Goal: Register for event/course

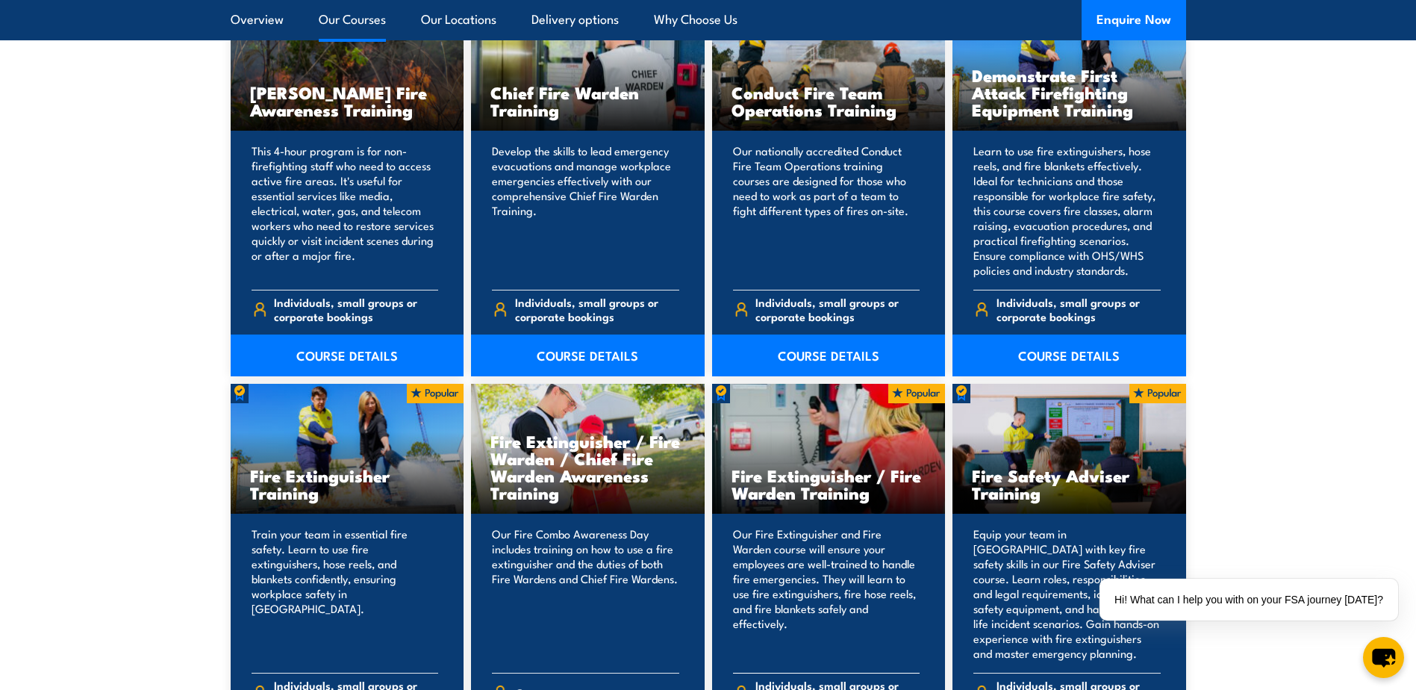
scroll to position [1492, 0]
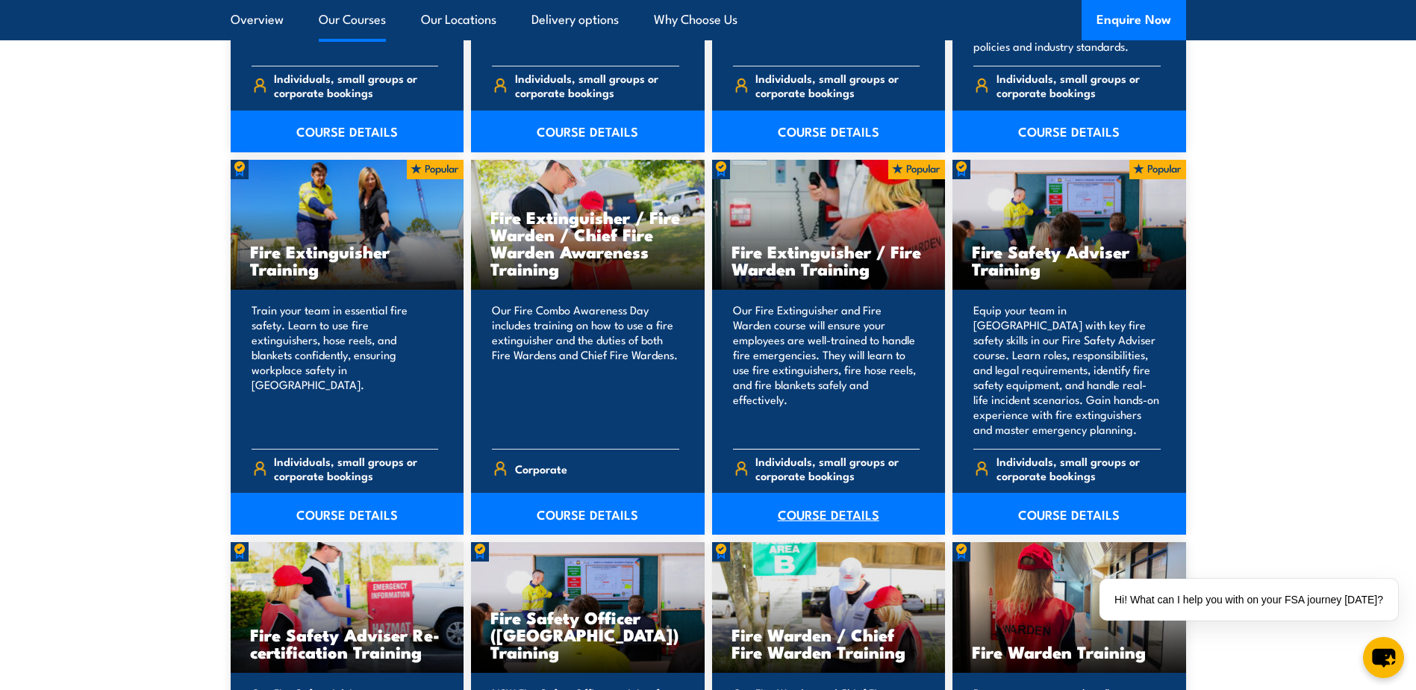
click at [800, 513] on link "COURSE DETAILS" at bounding box center [829, 514] width 234 height 42
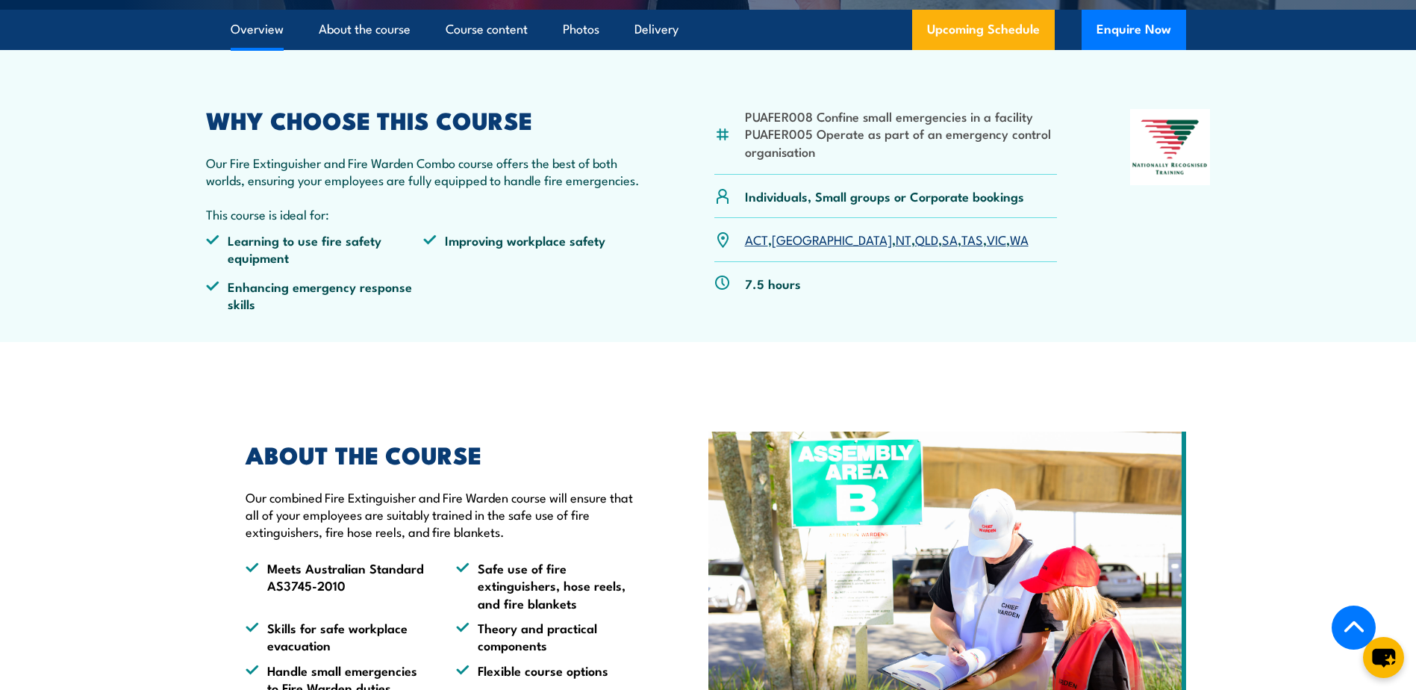
scroll to position [448, 0]
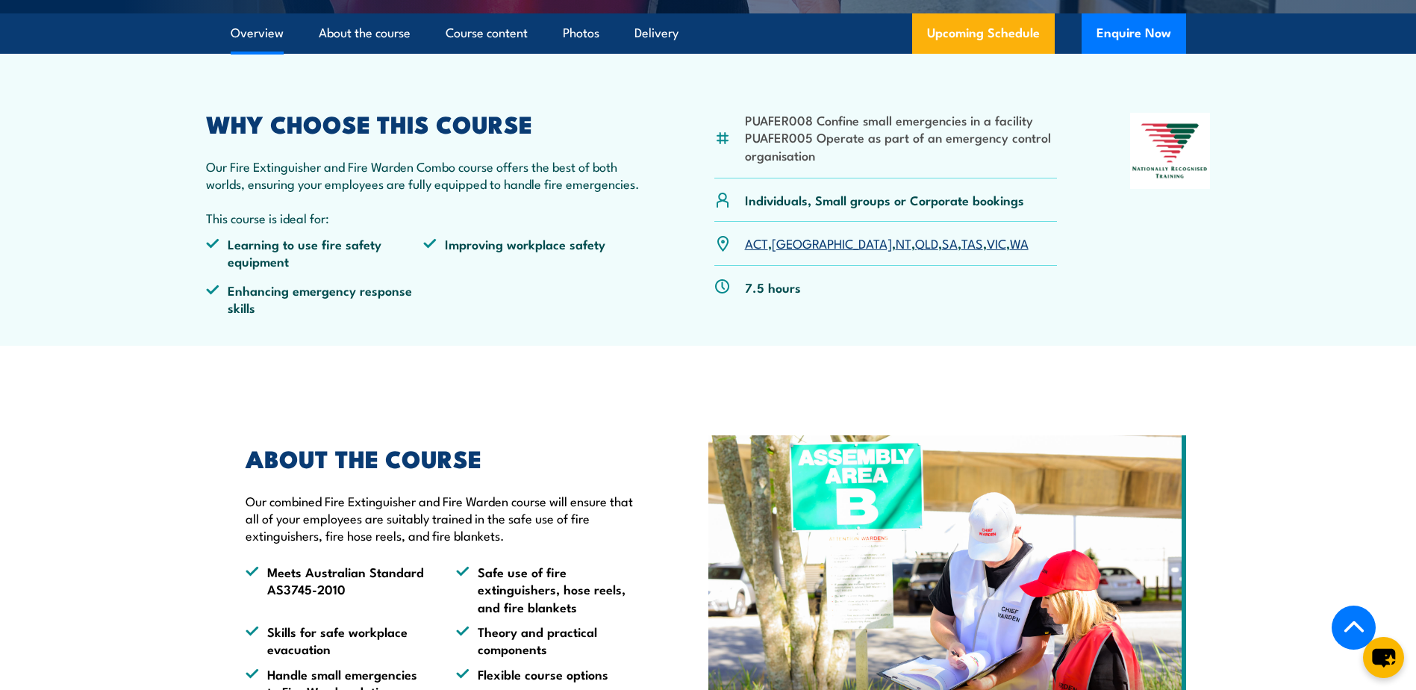
click at [987, 244] on link "VIC" at bounding box center [996, 243] width 19 height 18
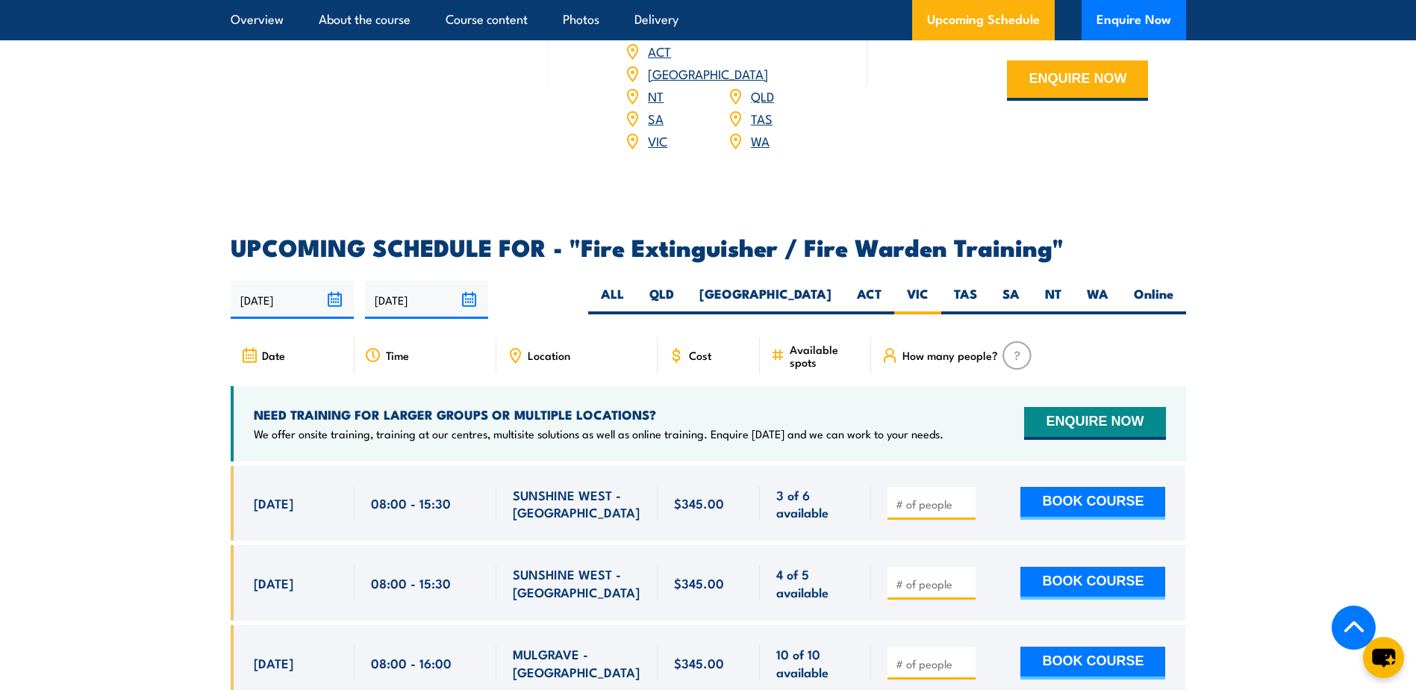
scroll to position [2227, 0]
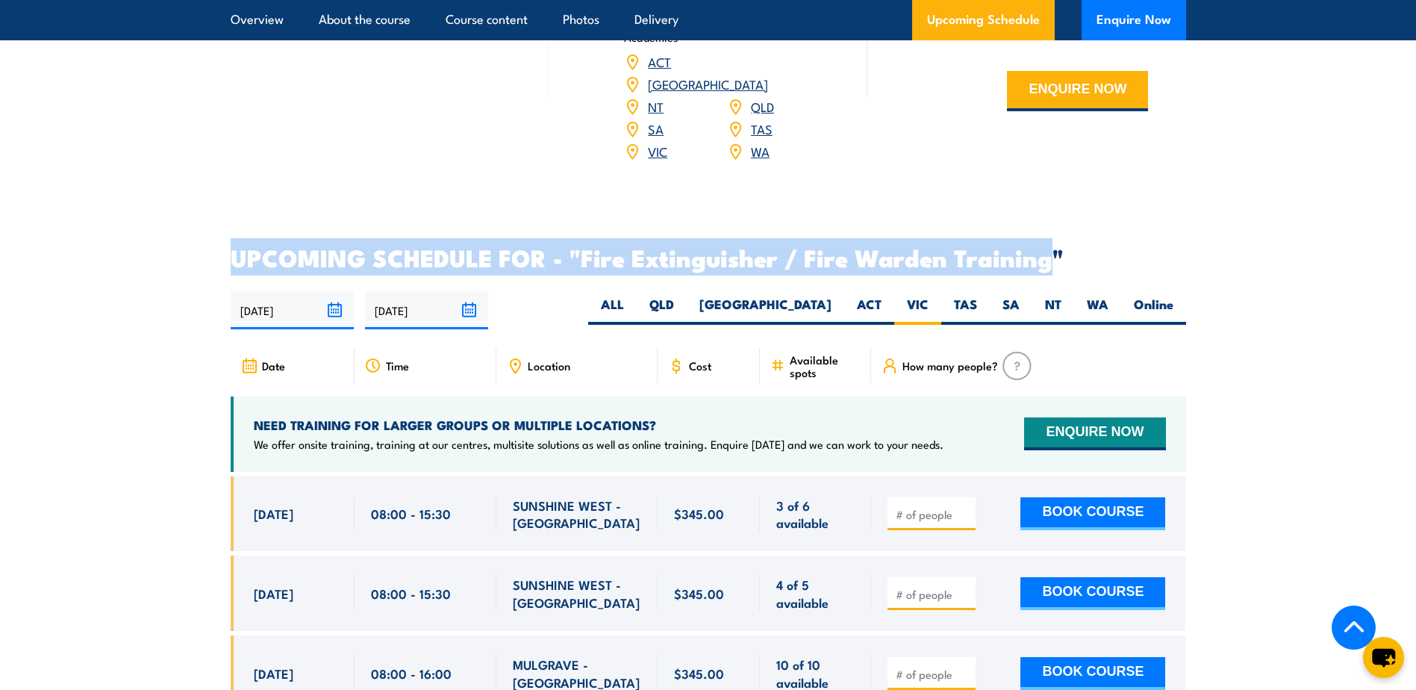
drag, startPoint x: 233, startPoint y: 237, endPoint x: 1045, endPoint y: 237, distance: 812.6
click at [1045, 246] on h2 "UPCOMING SCHEDULE FOR - "Fire Extinguisher / Fire Warden Training"" at bounding box center [708, 256] width 955 height 21
copy h2 "UPCOMING SCHEDULE FOR - "Fire Extinguisher / Fire Warden Training"
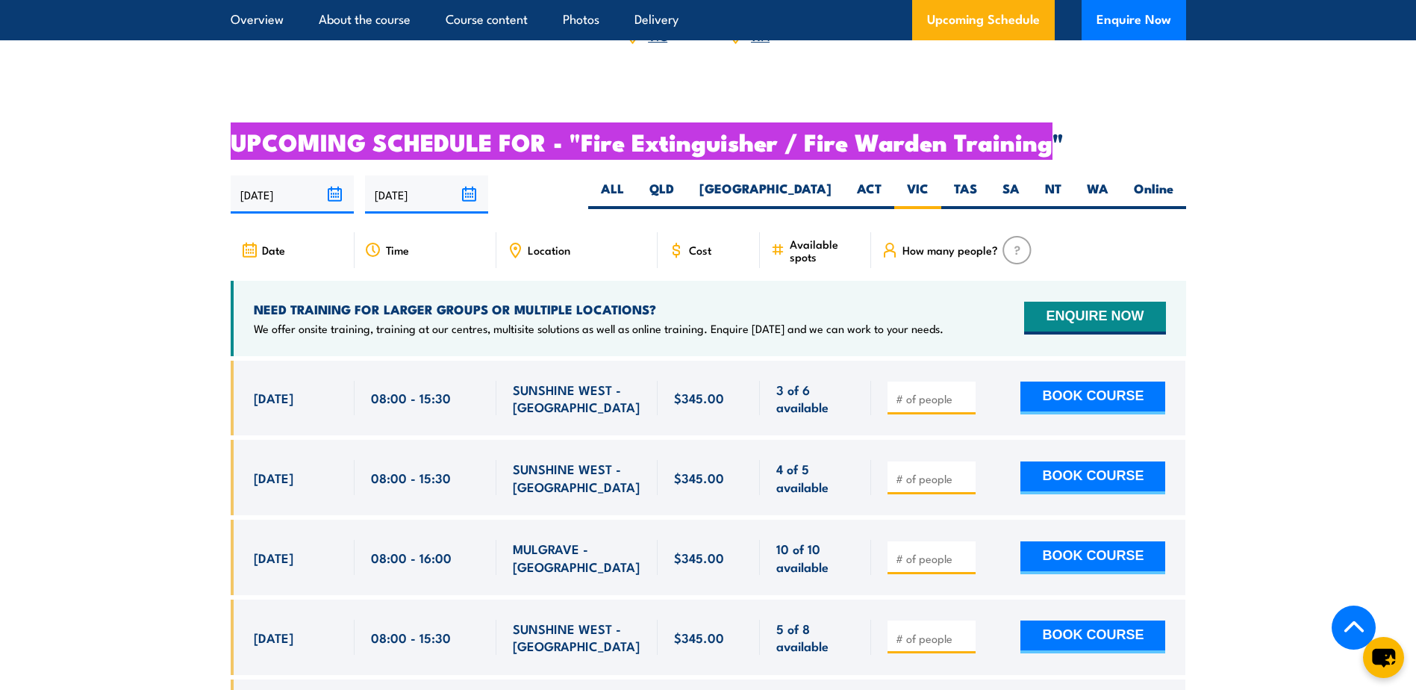
scroll to position [2376, 0]
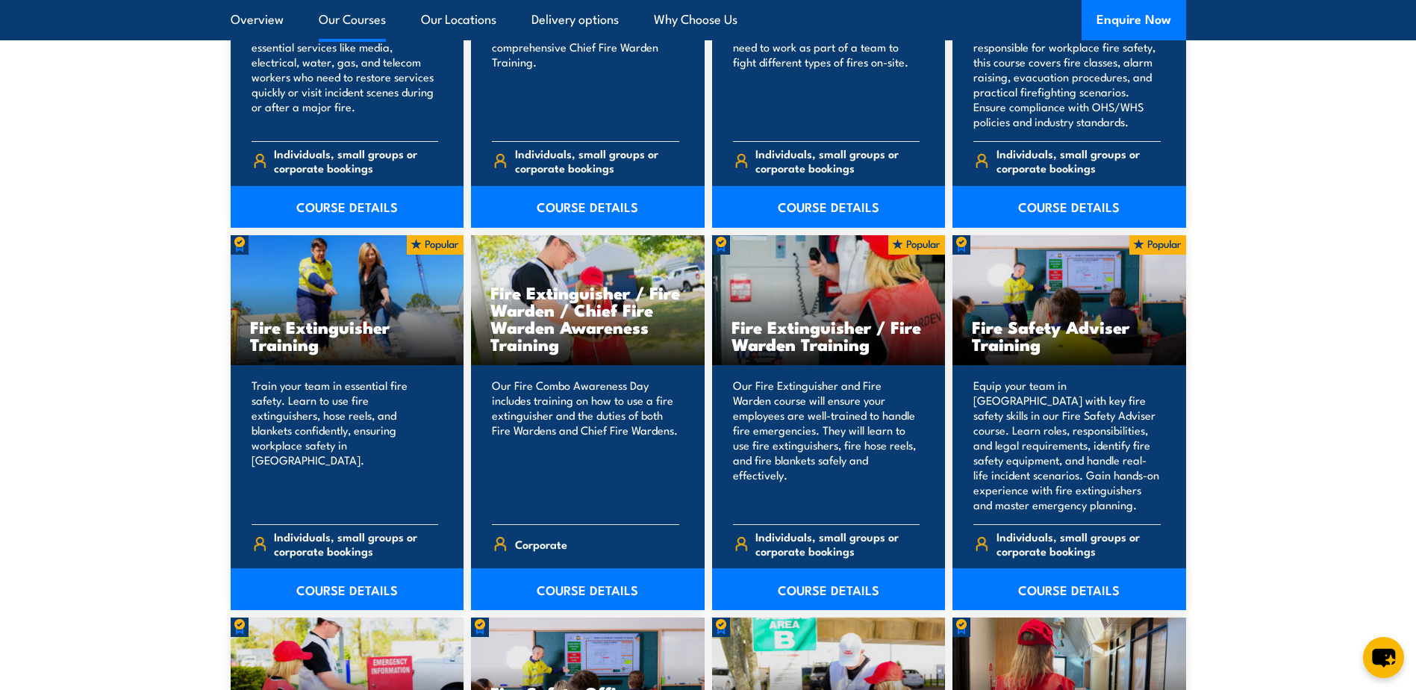
scroll to position [1418, 0]
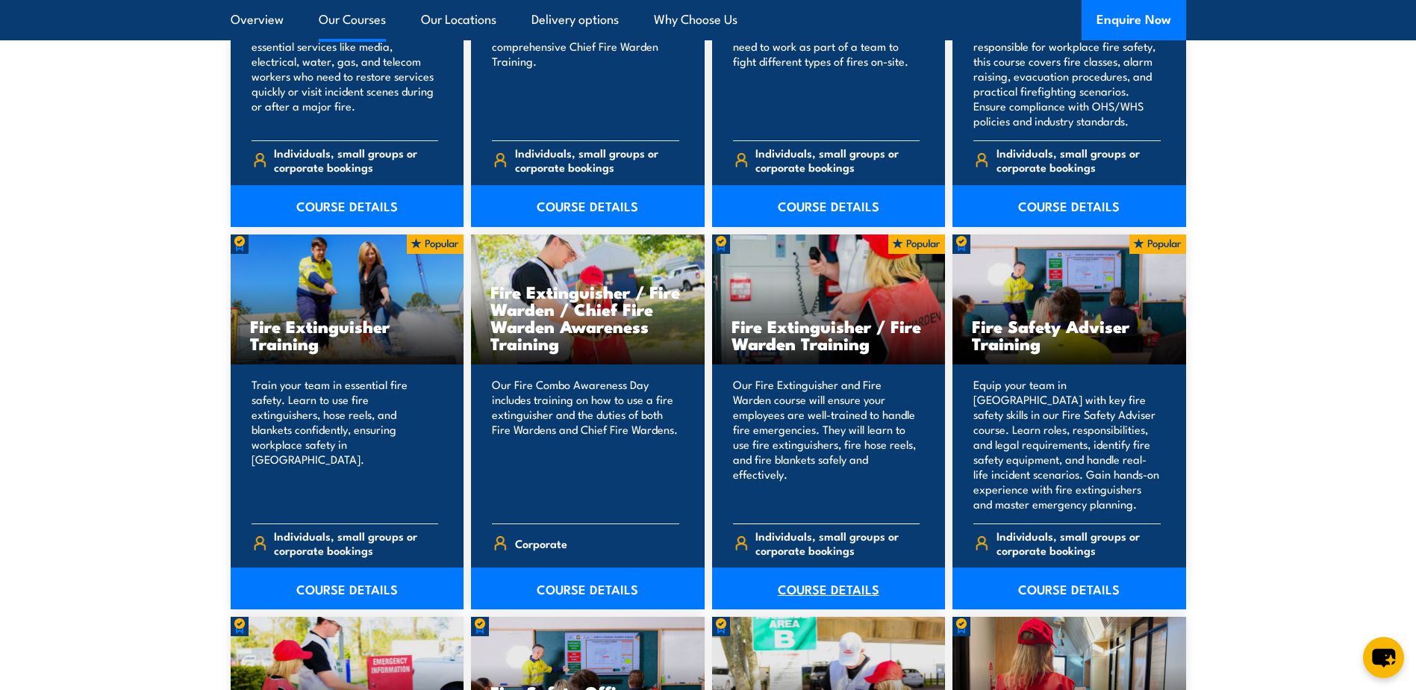
click at [822, 585] on link "COURSE DETAILS" at bounding box center [829, 588] width 234 height 42
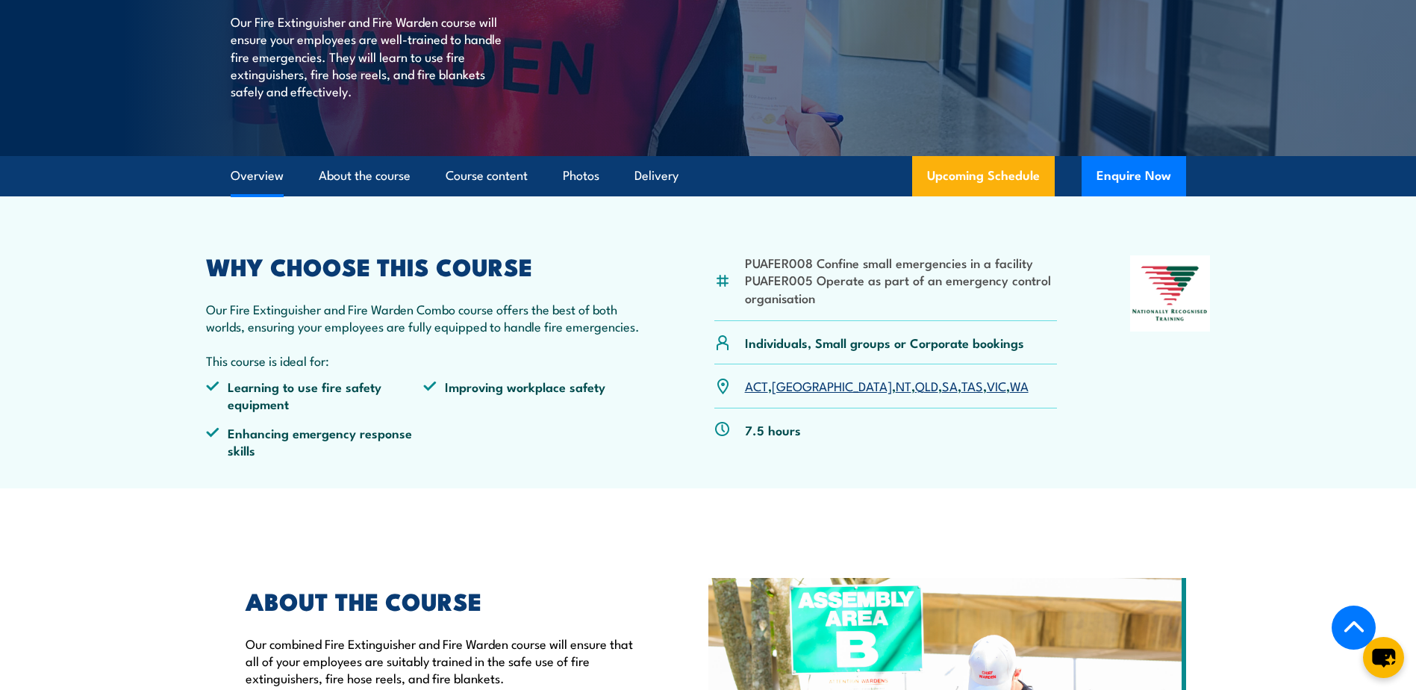
scroll to position [298, 0]
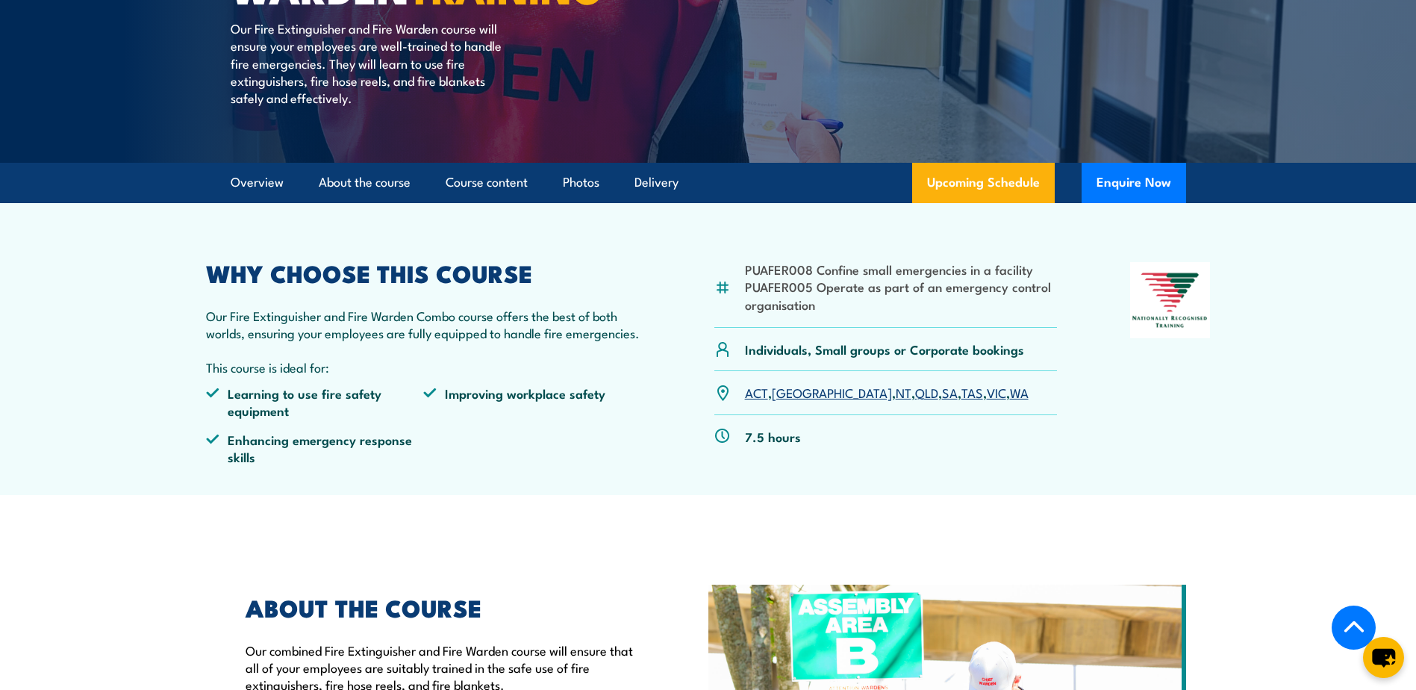
click at [987, 390] on link "VIC" at bounding box center [996, 392] width 19 height 18
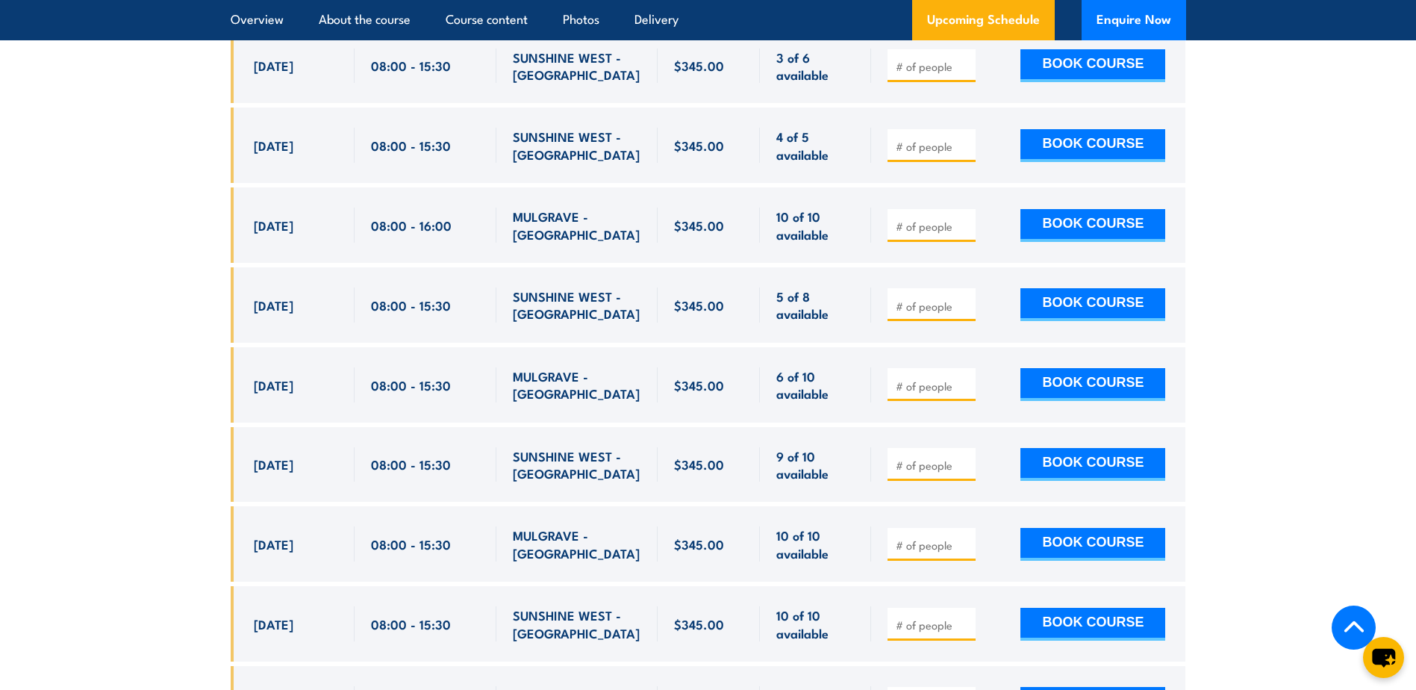
scroll to position [2600, 0]
